Goal: Task Accomplishment & Management: Manage account settings

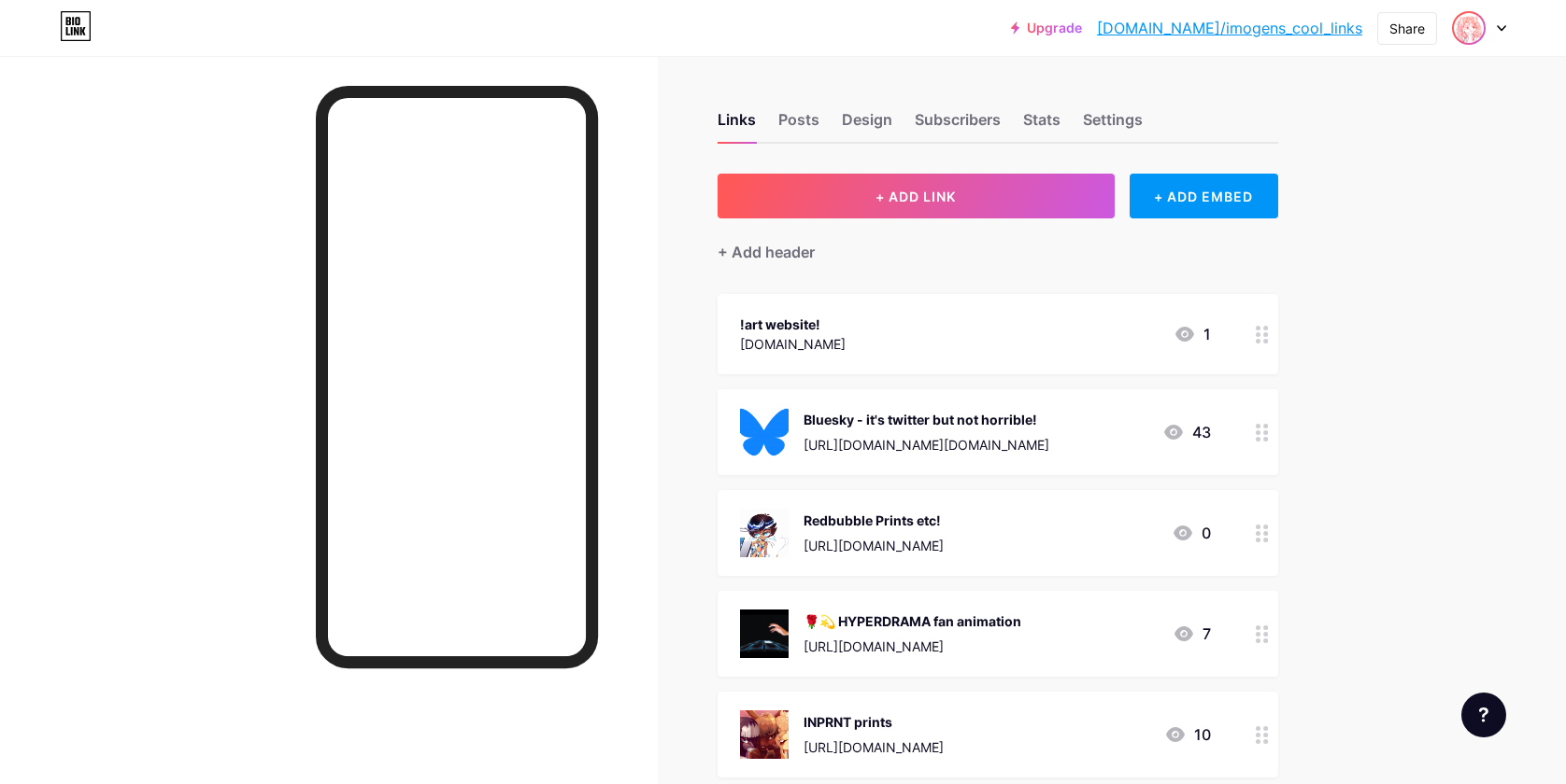
click at [1482, 36] on span at bounding box center [1468, 28] width 30 height 30
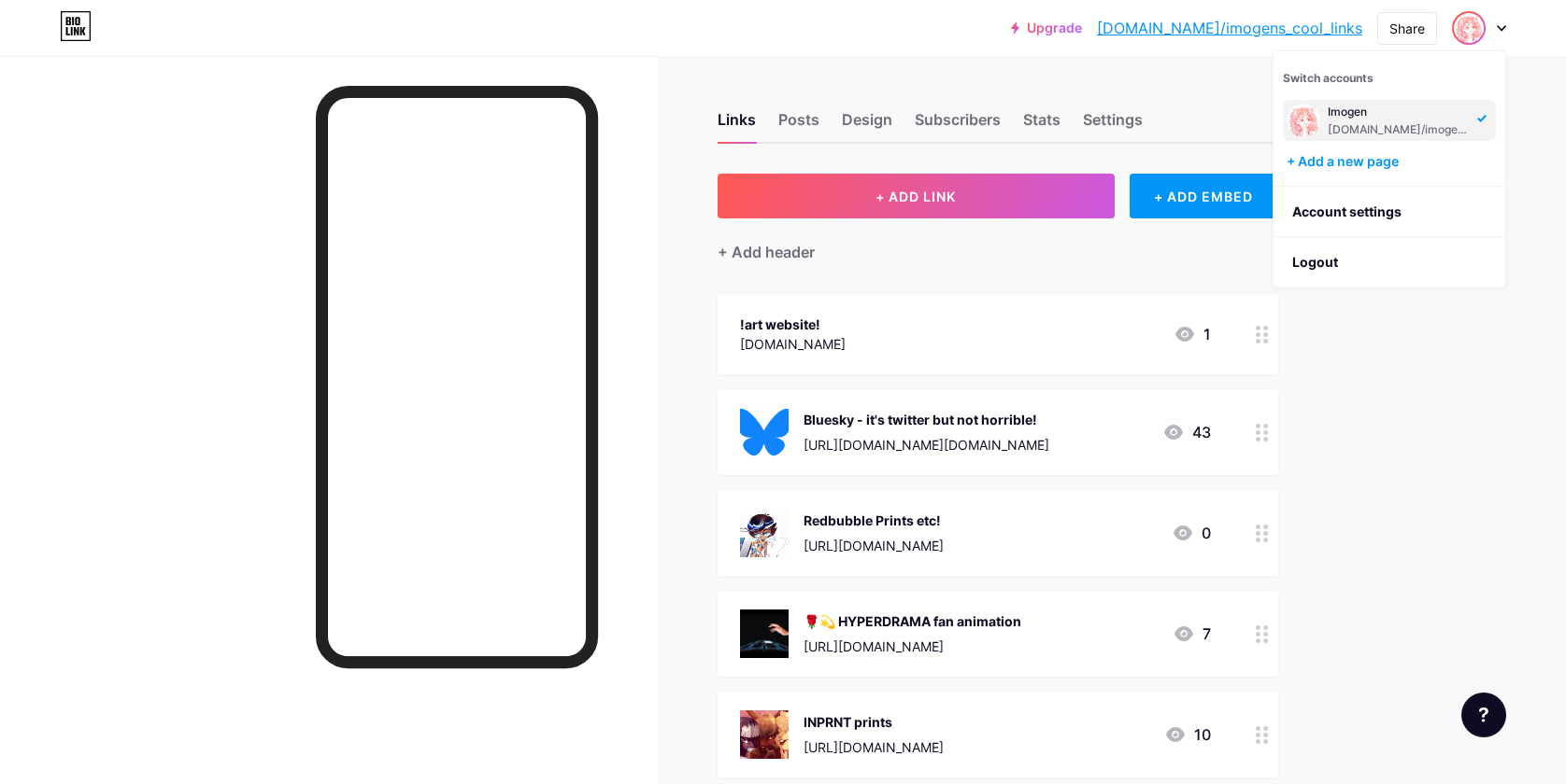
click at [1359, 77] on span "Switch accounts" at bounding box center [1328, 78] width 91 height 14
click at [1330, 75] on span "Switch accounts" at bounding box center [1328, 78] width 91 height 14
click at [1324, 86] on div "Switch accounts Imogen [DOMAIN_NAME]/imogens_cool_links + Add a new page" at bounding box center [1389, 118] width 232 height 135
click at [1368, 169] on div "+ Add a new page" at bounding box center [1391, 162] width 209 height 19
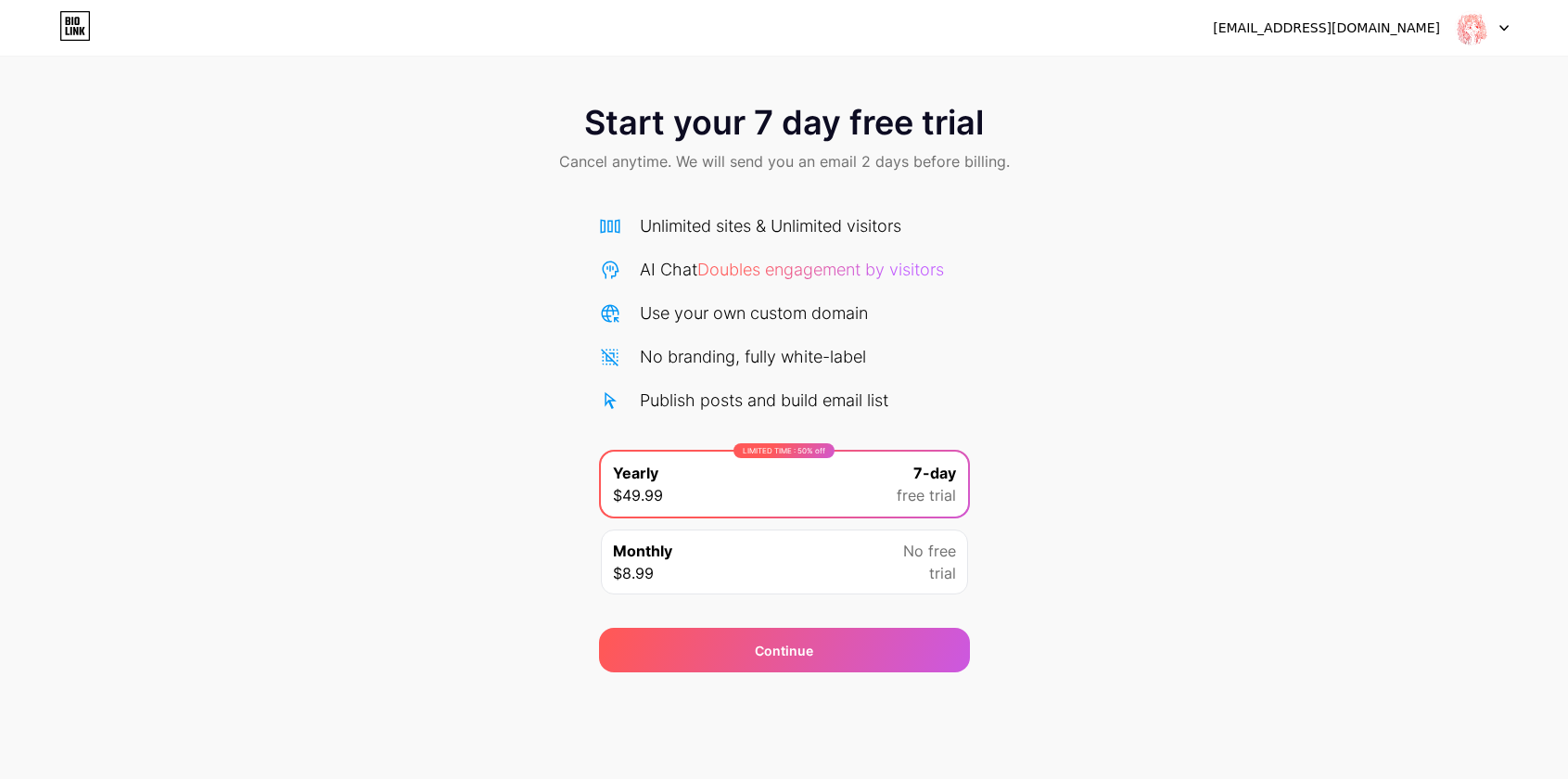
click at [1493, 38] on div at bounding box center [1481, 27] width 54 height 33
click at [1326, 77] on li "Logout" at bounding box center [1392, 75] width 230 height 50
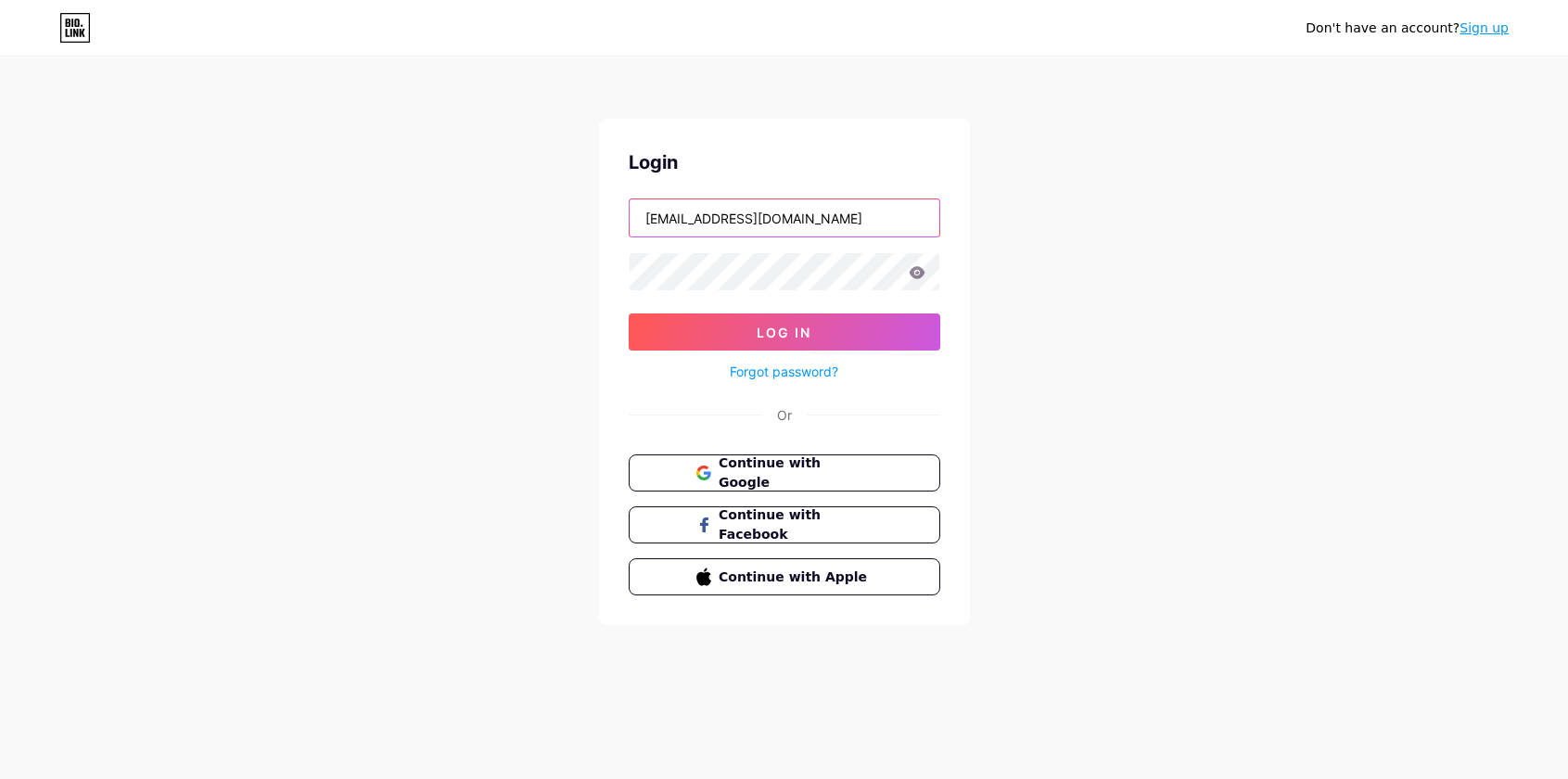
drag, startPoint x: 877, startPoint y: 220, endPoint x: 873, endPoint y: 207, distance: 13.6
click at [874, 208] on input "[EMAIL_ADDRESS][DOMAIN_NAME]" at bounding box center [784, 218] width 310 height 37
type input "[EMAIL_ADDRESS][DOMAIN_NAME]"
click at [854, 337] on button "Log In" at bounding box center [784, 332] width 312 height 37
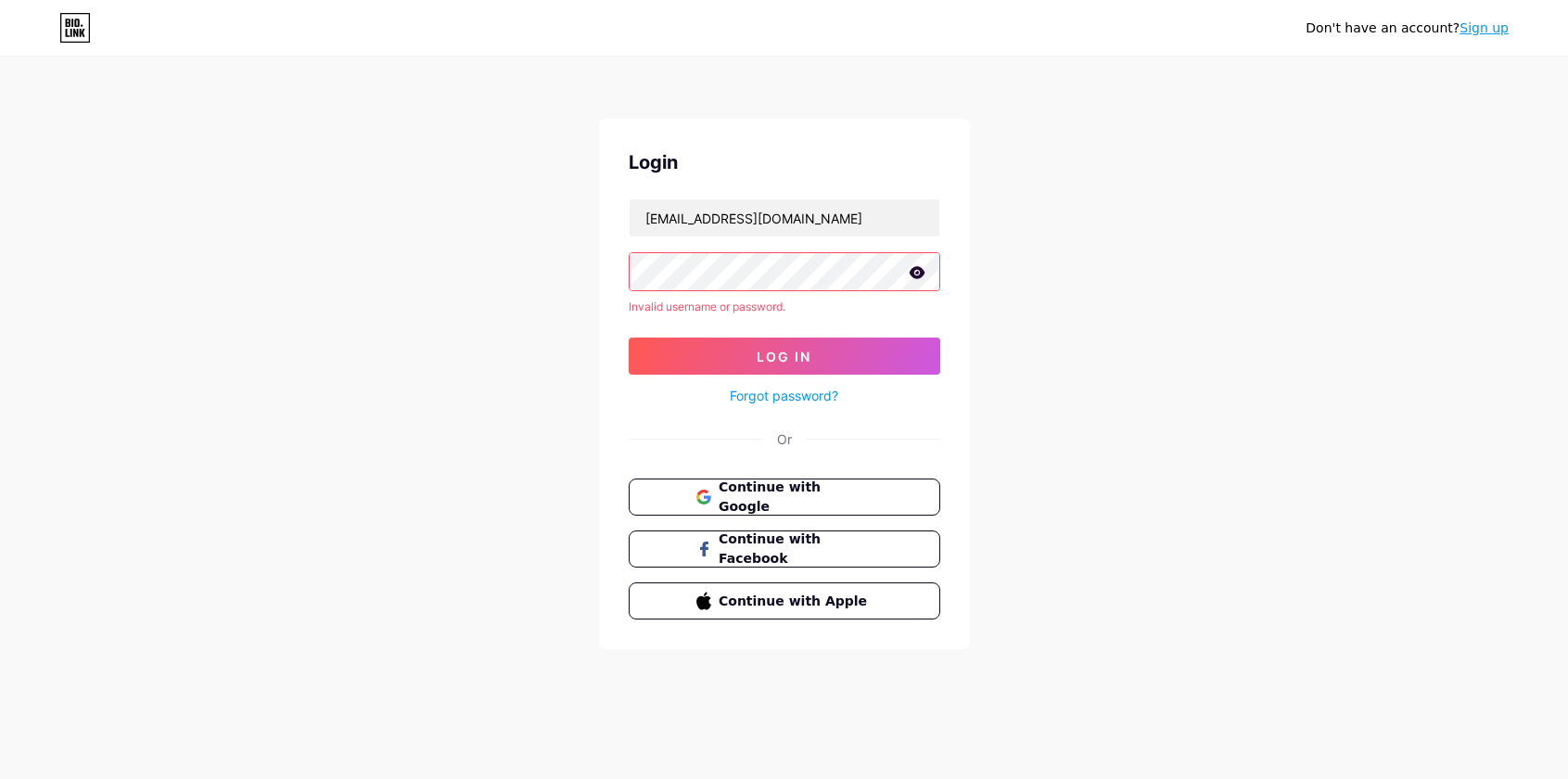
click at [591, 287] on div "Don't have an account? Sign up Login [EMAIL_ADDRESS][DOMAIN_NAME] Invalid usern…" at bounding box center [784, 354] width 1568 height 709
click at [598, 264] on div "Don't have an account? Sign up Login [EMAIL_ADDRESS][DOMAIN_NAME] Invalid usern…" at bounding box center [784, 354] width 1568 height 709
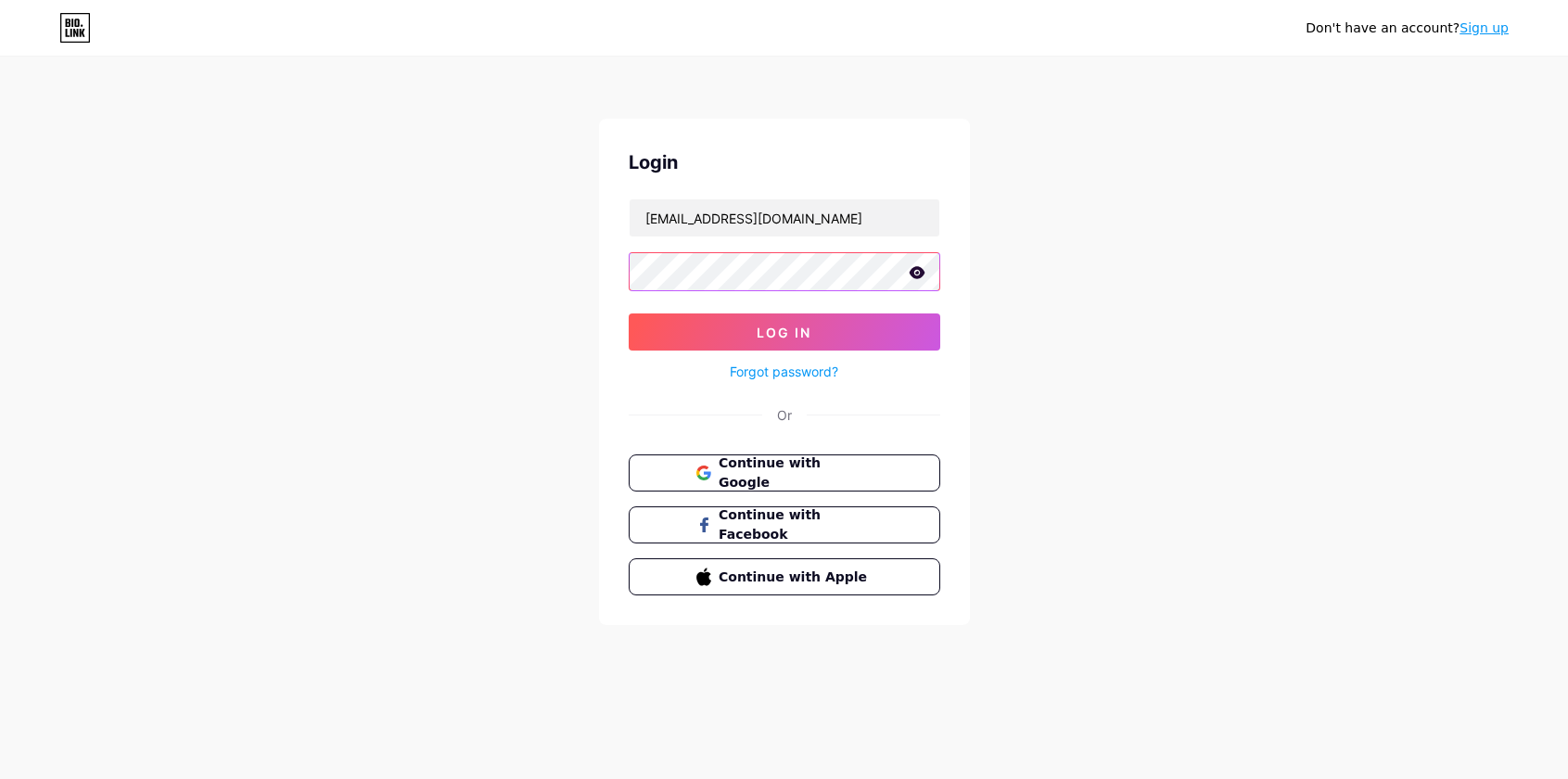
click at [629, 313] on button "Log In" at bounding box center [784, 332] width 312 height 37
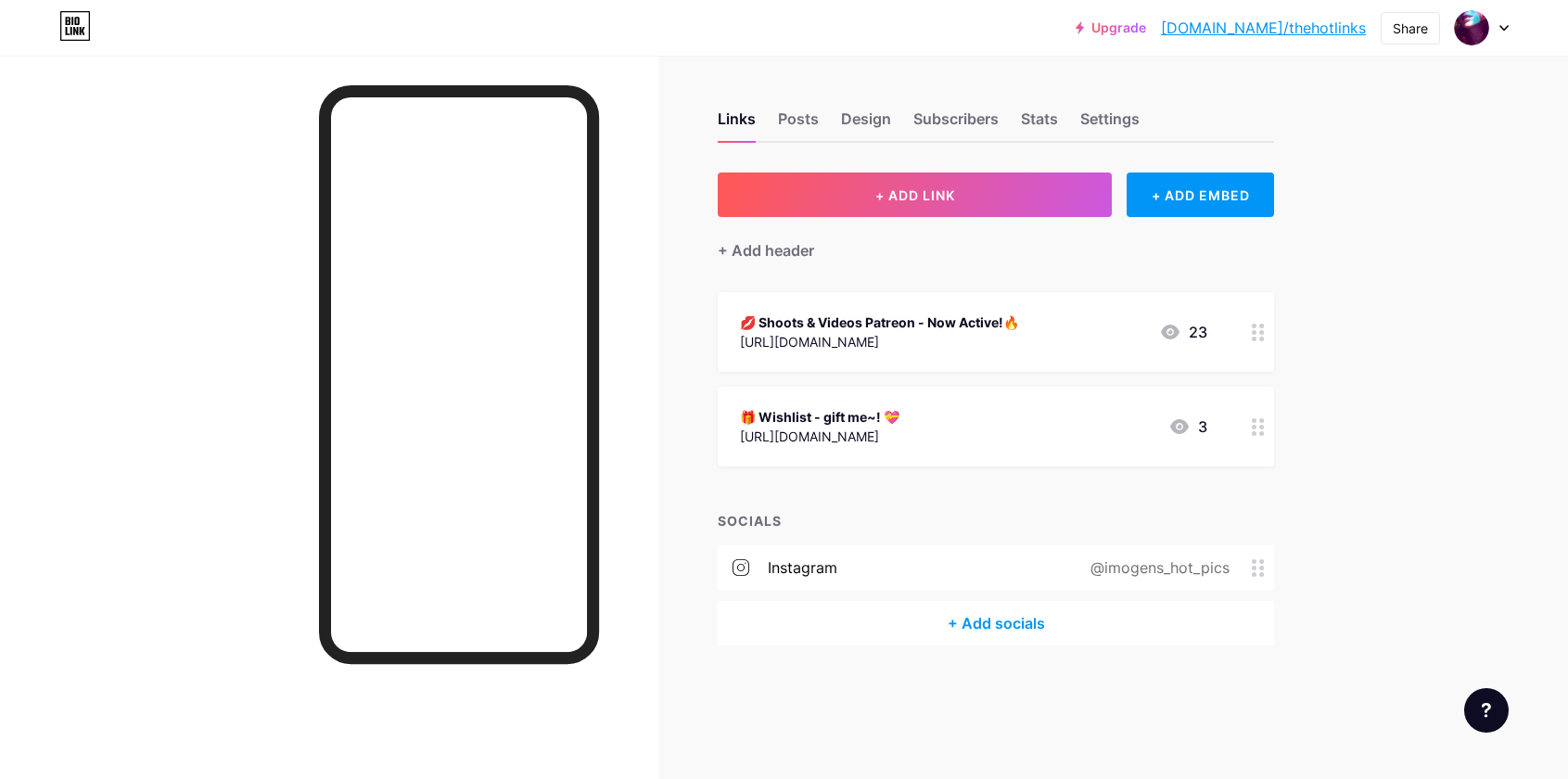
click at [1123, 448] on div "🎁 Wishlist - gift me~! 💝 [URL][DOMAIN_NAME] 3" at bounding box center [996, 427] width 557 height 80
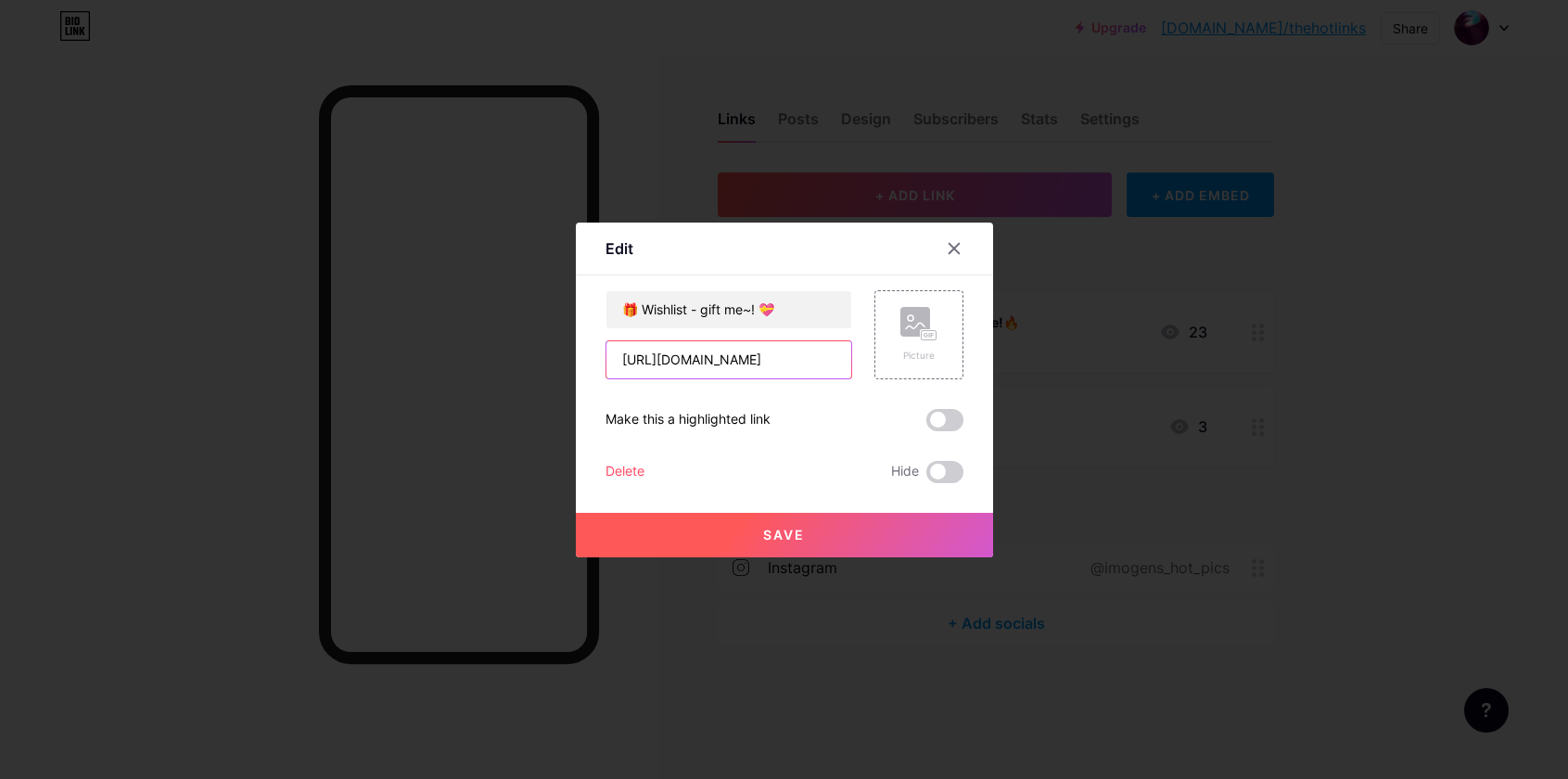
drag, startPoint x: 753, startPoint y: 354, endPoint x: 850, endPoint y: 364, distance: 97.5
click at [849, 364] on input "[URL][DOMAIN_NAME]" at bounding box center [729, 360] width 245 height 37
type input "[URL][DOMAIN_NAME]"
click at [789, 542] on span "Save" at bounding box center [784, 534] width 42 height 16
